Goal: Information Seeking & Learning: Find specific fact

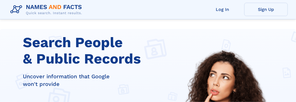
scroll to position [101, 0]
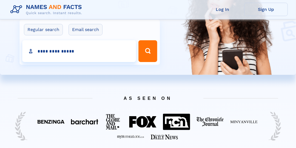
type input "**********"
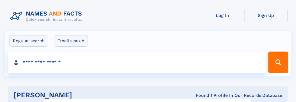
click input "**" at bounding box center [0, 0] width 0 height 0
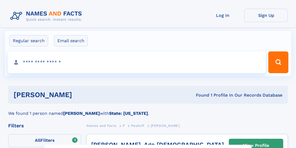
select select "**"
